Goal: Information Seeking & Learning: Learn about a topic

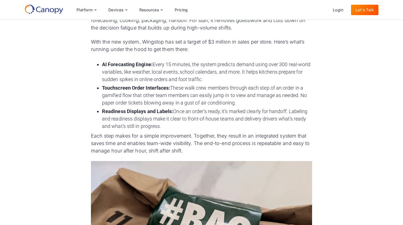
scroll to position [639, 0]
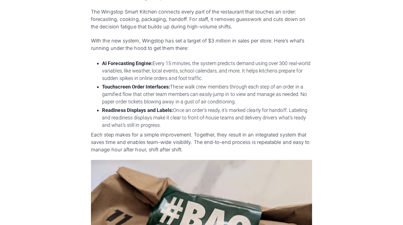
click at [229, 96] on li "Touchscreen Order Interfaces: These walk crew members through each step of an o…" at bounding box center [207, 94] width 210 height 22
click at [224, 74] on li "AI Forecasting Engine: Every 15 minutes, the system predicts demand using over …" at bounding box center [207, 71] width 210 height 22
click at [195, 58] on div "Wingstop is rolling out its proprietary Wingstop Smart Kitchen platform to redu…" at bounding box center [201, 114] width 221 height 913
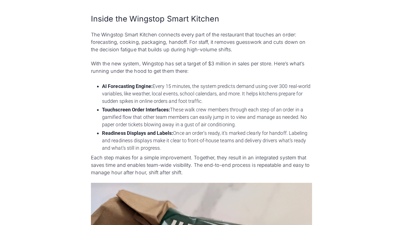
scroll to position [618, 0]
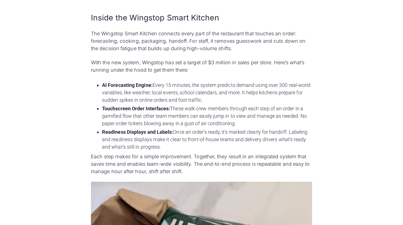
click at [117, 98] on li "AI Forecasting Engine: Every 15 minutes, the system predicts demand using over …" at bounding box center [207, 92] width 210 height 22
click at [114, 100] on li "AI Forecasting Engine: Every 15 minutes, the system predicts demand using over …" at bounding box center [207, 92] width 210 height 22
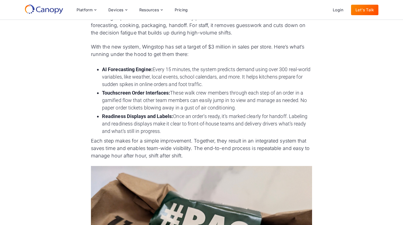
scroll to position [628, 0]
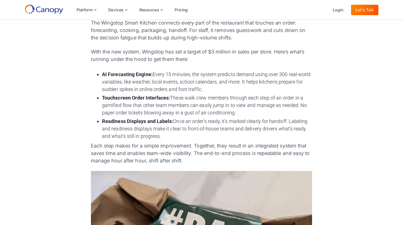
click at [114, 100] on strong "Touchscreen Order Interfaces:" at bounding box center [136, 98] width 68 height 6
click at [144, 119] on strong "Readiness Displays and Labels:" at bounding box center [137, 121] width 71 height 6
drag, startPoint x: 162, startPoint y: 135, endPoint x: 99, endPoint y: 73, distance: 88.7
click at [99, 73] on ul "AI Forecasting Engine: Every 15 minutes, the system predicts demand using over …" at bounding box center [201, 106] width 221 height 72
copy ul "AI Forecasting Engine: Every 15 minutes, the system predicts demand using over …"
